Goal: Communication & Community: Answer question/provide support

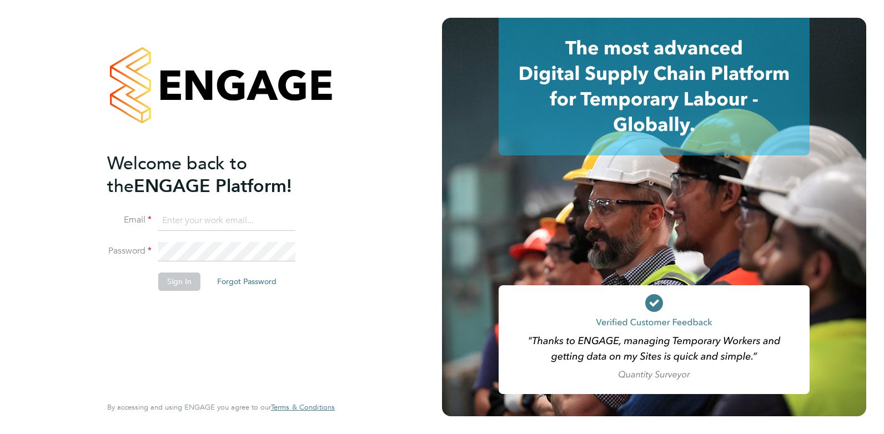
type input "Rufena.Haque@ncclondon.ac.uk"
click at [174, 279] on button "Sign In" at bounding box center [179, 282] width 42 height 18
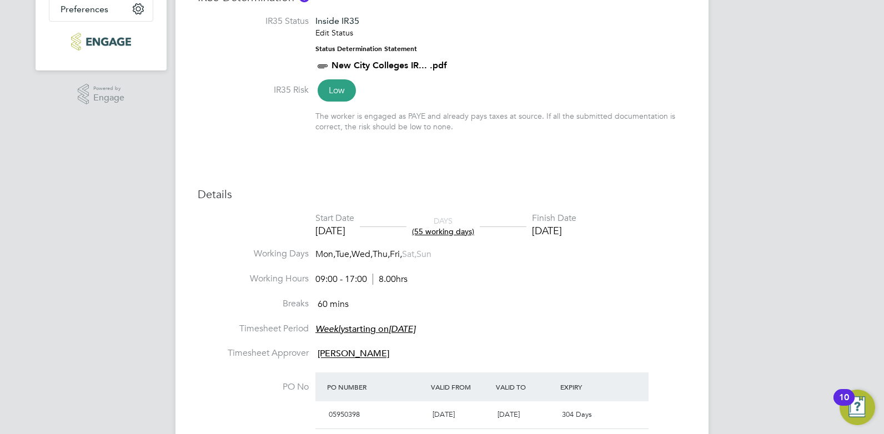
scroll to position [333, 0]
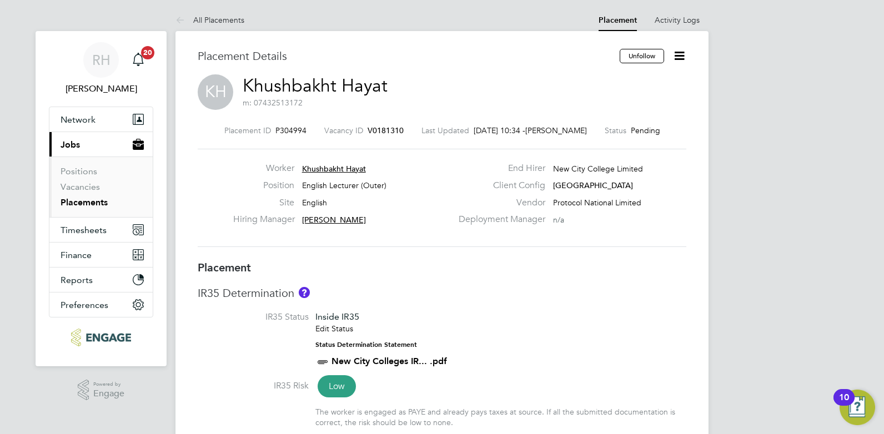
click at [375, 127] on span "V0181310" at bounding box center [386, 131] width 36 height 10
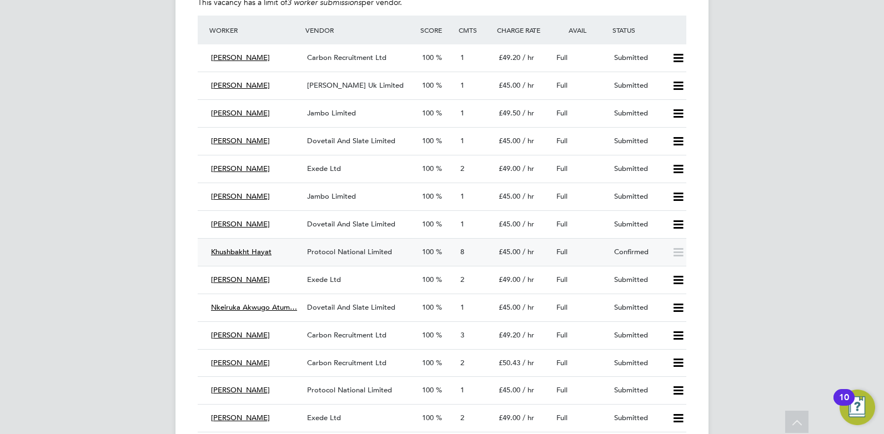
click at [354, 253] on span "Protocol National Limited" at bounding box center [349, 251] width 85 height 9
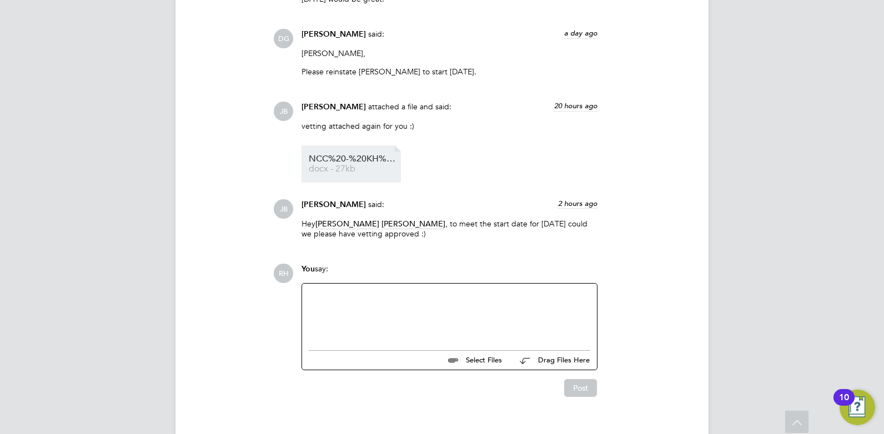
click at [347, 165] on span "docx - 27kb" at bounding box center [353, 169] width 89 height 8
click at [365, 290] on div at bounding box center [450, 314] width 282 height 48
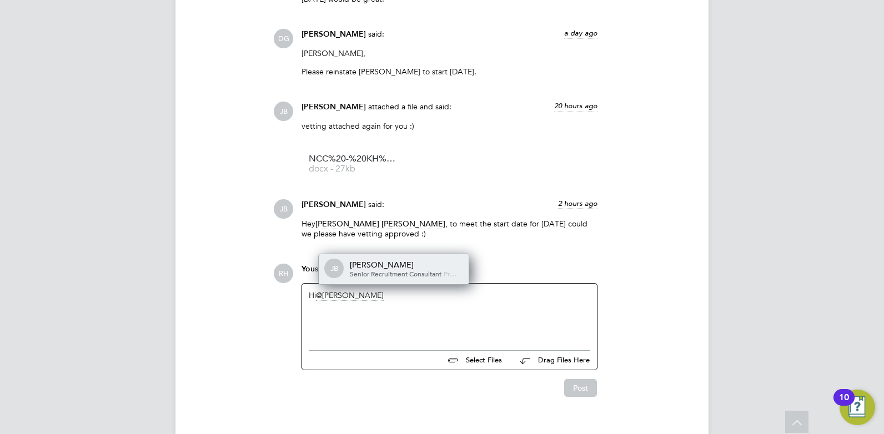
click at [367, 260] on div "Josh Boulding" at bounding box center [405, 265] width 111 height 10
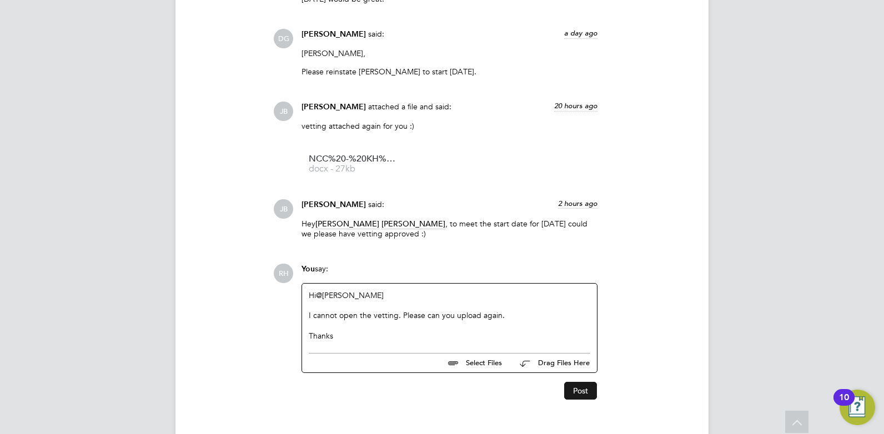
click at [581, 382] on button "Post" at bounding box center [580, 391] width 33 height 18
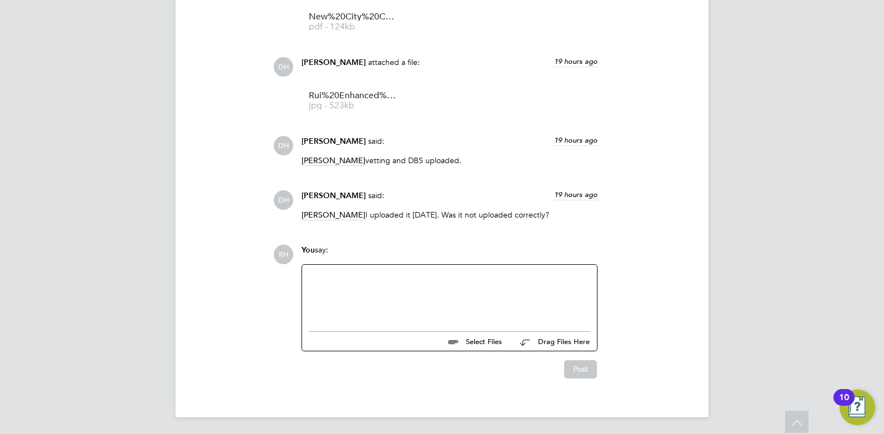
scroll to position [2044, 0]
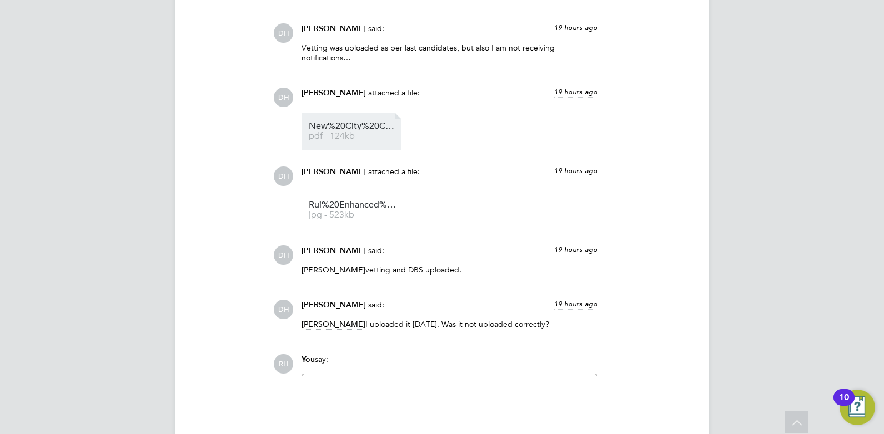
click at [349, 134] on span "pdf - 124kb" at bounding box center [353, 136] width 89 height 8
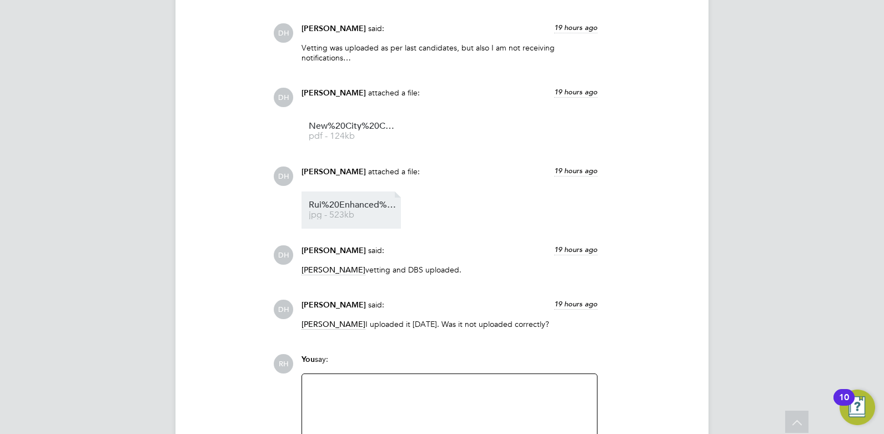
click at [340, 213] on span "jpg - 523kb" at bounding box center [353, 215] width 89 height 8
click at [382, 387] on div at bounding box center [450, 405] width 282 height 48
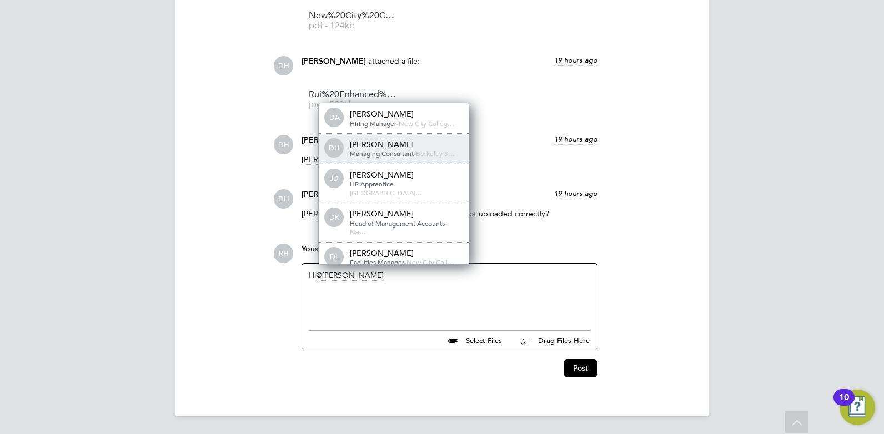
click at [399, 156] on span "Managing Consultant" at bounding box center [382, 153] width 64 height 9
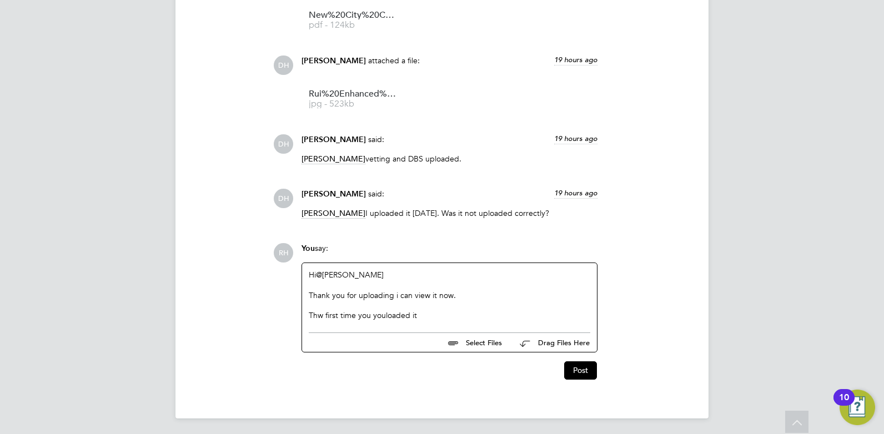
click at [321, 317] on div "Thw first time you youloaded it" at bounding box center [450, 315] width 282 height 10
click at [383, 317] on div "The first time you youloaded it" at bounding box center [450, 315] width 282 height 10
click at [398, 295] on div "Thank you for uploading i can view it now." at bounding box center [450, 295] width 282 height 10
click at [431, 313] on div "The first time you you uploaded it" at bounding box center [450, 315] width 282 height 10
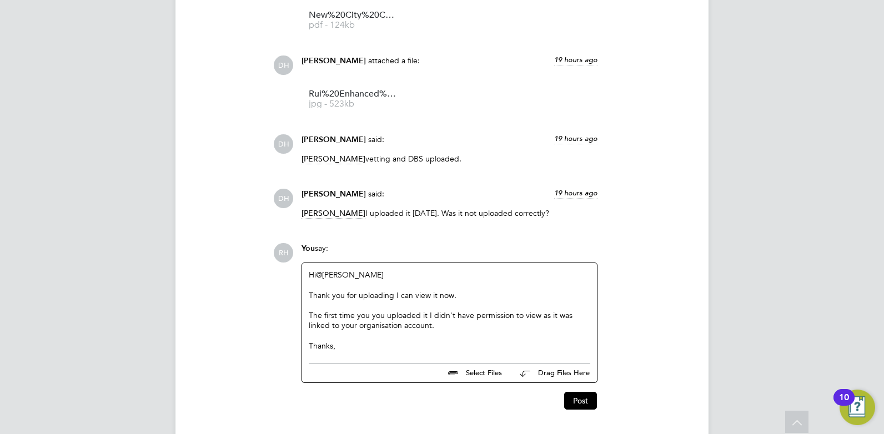
drag, startPoint x: 348, startPoint y: 345, endPoint x: 288, endPoint y: 347, distance: 60.0
click at [288, 347] on div "RH You say: Hi @[PERSON_NAME] ​ Thank you for uploading I can view it now. The …" at bounding box center [479, 326] width 413 height 167
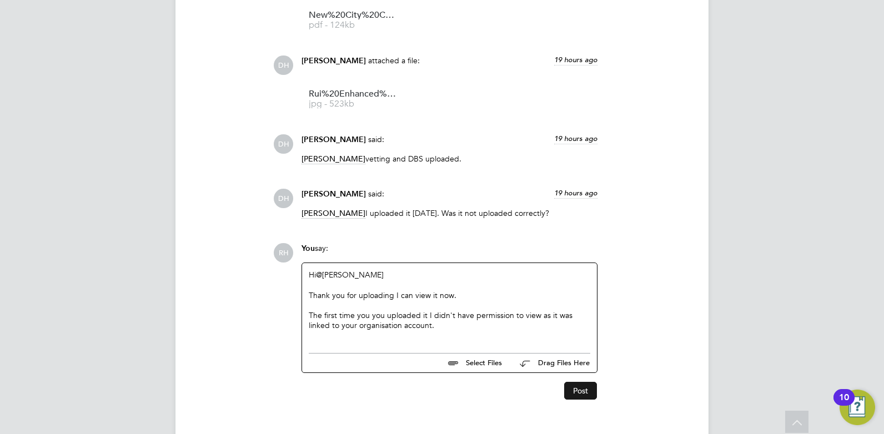
click at [574, 386] on button "Post" at bounding box center [580, 391] width 33 height 18
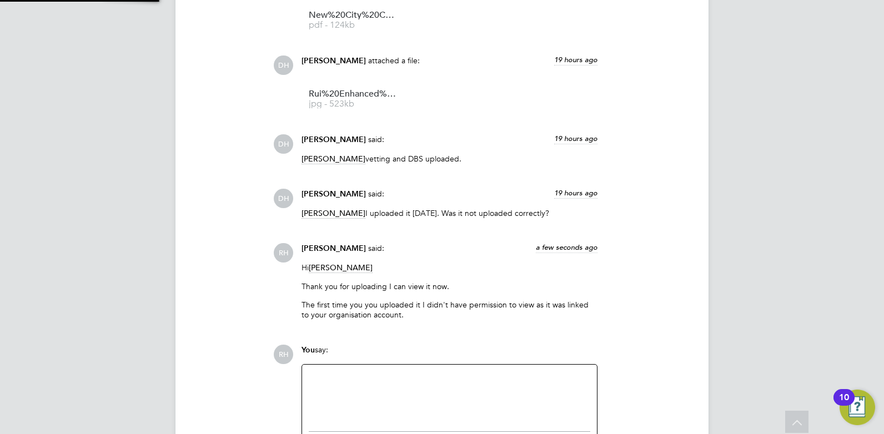
scroll to position [2145, 0]
